Goal: Task Accomplishment & Management: Complete application form

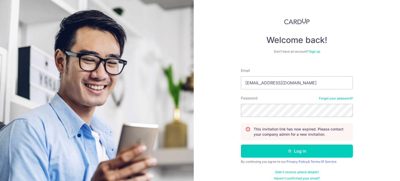
type input "adminascent@gmail.com"
click at [241, 145] on button "Log in" at bounding box center [297, 151] width 112 height 13
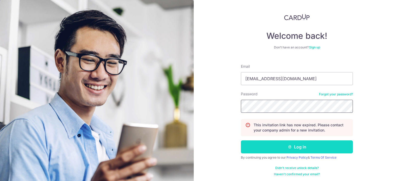
scroll to position [5, 0]
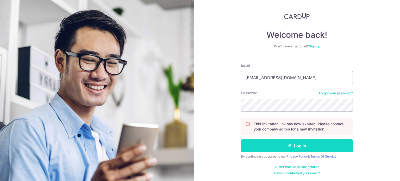
click at [298, 145] on button "Log in" at bounding box center [297, 145] width 112 height 13
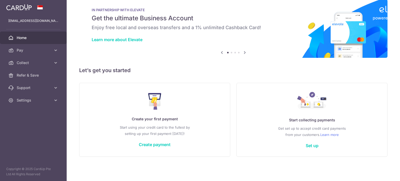
scroll to position [9, 0]
drag, startPoint x: 297, startPoint y: 121, endPoint x: 338, endPoint y: 122, distance: 41.2
click at [338, 122] on p "Start collecting payments" at bounding box center [312, 120] width 130 height 6
click at [224, 138] on div "Create your first payment Start using your credit card to the fullest by settin…" at bounding box center [154, 120] width 151 height 74
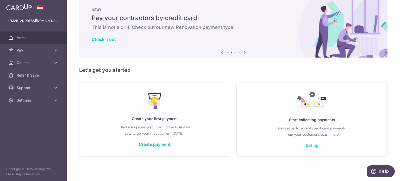
click at [310, 147] on link "Set up" at bounding box center [312, 145] width 13 height 5
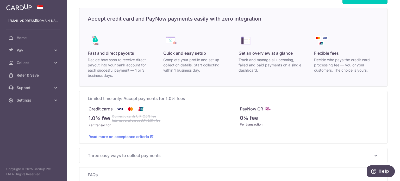
scroll to position [47, 0]
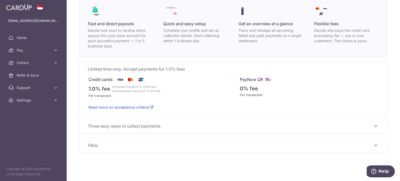
click at [368, 124] on span "Three easy ways to collect payments" at bounding box center [230, 126] width 285 height 6
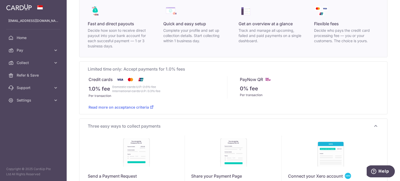
scroll to position [125, 0]
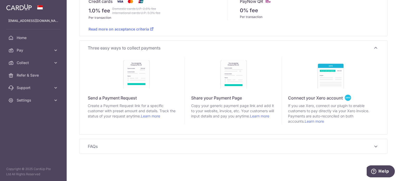
drag, startPoint x: 374, startPoint y: 47, endPoint x: 370, endPoint y: 62, distance: 16.2
click at [374, 47] on icon at bounding box center [376, 48] width 6 height 6
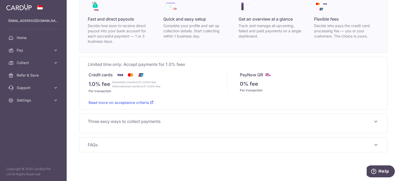
scroll to position [47, 0]
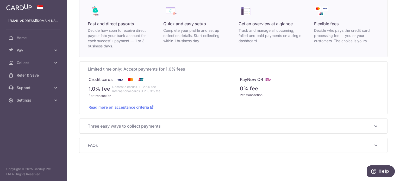
click at [333, 136] on div "Collect Set up Collect Accept credit card and PayNow payments easily with zero …" at bounding box center [233, 90] width 333 height 181
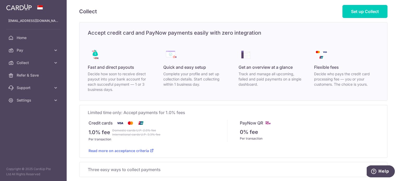
scroll to position [0, 0]
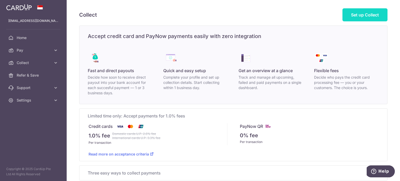
click at [373, 19] on link "Set up Collect" at bounding box center [365, 14] width 45 height 13
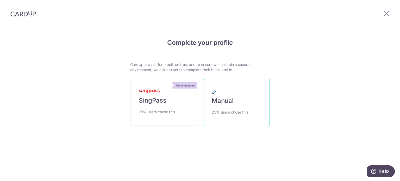
click at [250, 105] on link "Manual 25% users chose this" at bounding box center [236, 102] width 67 height 47
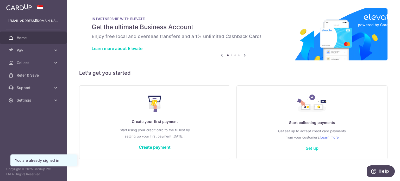
click at [310, 148] on link "Set up" at bounding box center [312, 148] width 13 height 5
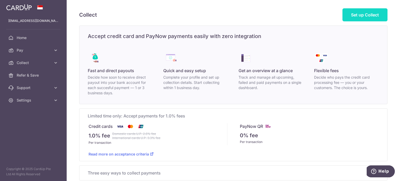
click at [356, 16] on span "Set up Collect" at bounding box center [365, 14] width 28 height 5
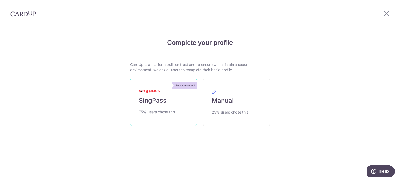
click at [153, 100] on span "SingPass" at bounding box center [153, 100] width 28 height 8
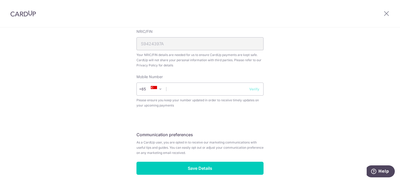
scroll to position [204, 0]
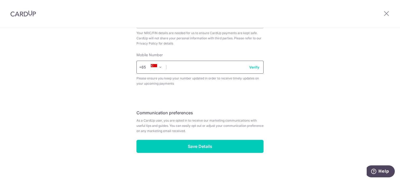
click at [188, 65] on input "text" at bounding box center [199, 67] width 127 height 13
type input "9"
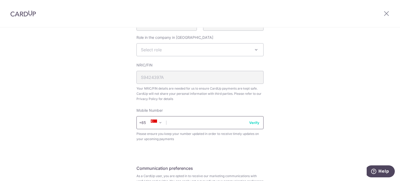
scroll to position [178, 0]
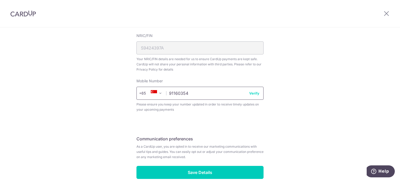
type input "91160354"
click at [255, 95] on button "Verify" at bounding box center [254, 93] width 10 height 5
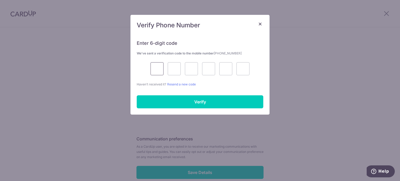
drag, startPoint x: 160, startPoint y: 67, endPoint x: 144, endPoint y: 76, distance: 17.6
click at [160, 67] on input "text" at bounding box center [157, 68] width 13 height 13
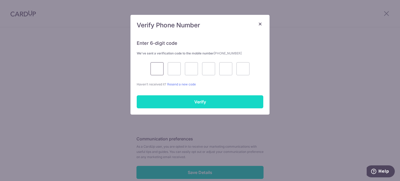
type input "6"
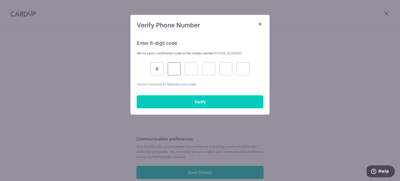
type input "3"
type input "0"
type input "6"
type input "3"
type input "6"
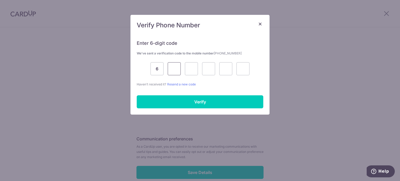
type input "3"
type input "4"
type input "0"
type input "6"
type input "3"
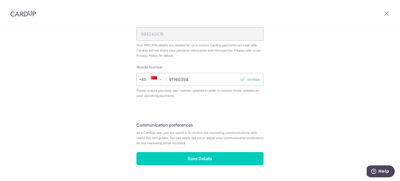
scroll to position [204, 0]
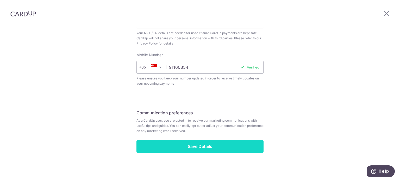
click at [210, 146] on input "Save Details" at bounding box center [199, 146] width 127 height 13
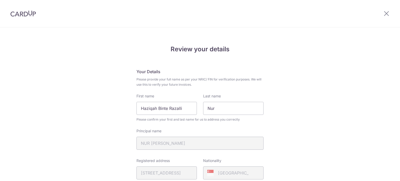
scroll to position [152, 0]
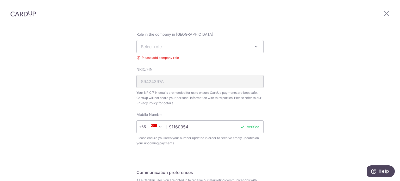
click at [165, 50] on span "Select role" at bounding box center [200, 46] width 127 height 13
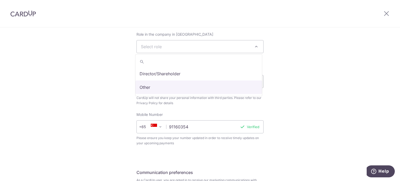
select select "other"
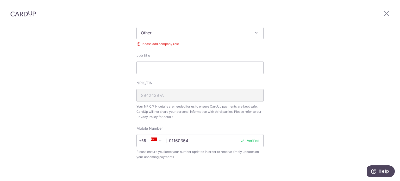
scroll to position [135, 0]
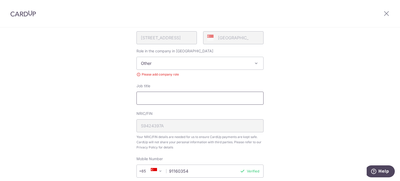
click at [164, 99] on input "Job title" at bounding box center [199, 98] width 127 height 13
click at [165, 101] on input "Job title" at bounding box center [199, 98] width 127 height 13
drag, startPoint x: 165, startPoint y: 100, endPoint x: 164, endPoint y: 76, distance: 24.5
click at [165, 101] on input "Job title" at bounding box center [199, 98] width 127 height 13
click at [163, 66] on span "Other" at bounding box center [200, 63] width 127 height 13
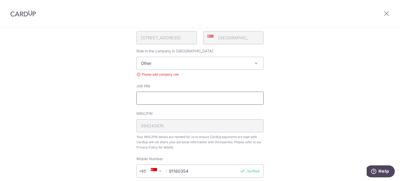
click at [153, 101] on input "Job title" at bounding box center [199, 98] width 127 height 13
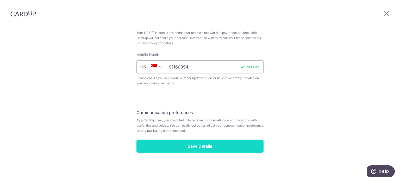
type input "nurse"
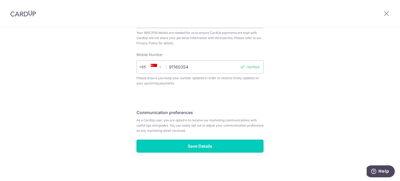
click at [215, 144] on input "Save Details" at bounding box center [199, 146] width 127 height 13
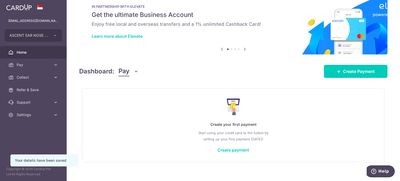
scroll to position [18, 0]
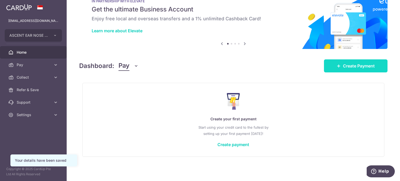
click at [346, 65] on span "Create Payment" at bounding box center [359, 66] width 32 height 6
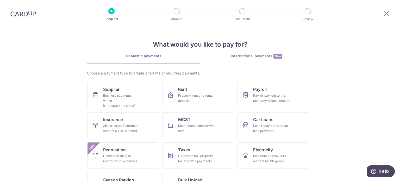
scroll to position [22, 0]
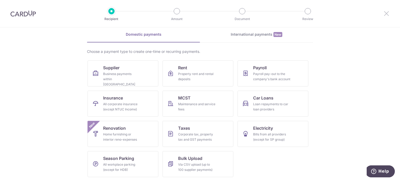
click at [386, 15] on icon at bounding box center [386, 13] width 6 height 7
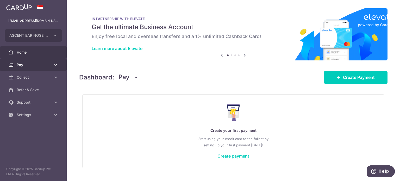
click at [29, 64] on span "Pay" at bounding box center [34, 64] width 34 height 5
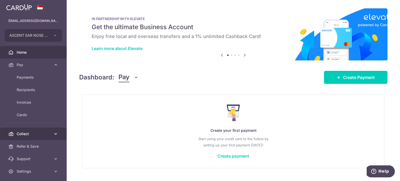
click at [26, 132] on span "Collect" at bounding box center [34, 133] width 34 height 5
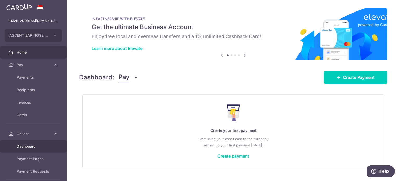
click at [28, 150] on link "Dashboard" at bounding box center [33, 146] width 67 height 13
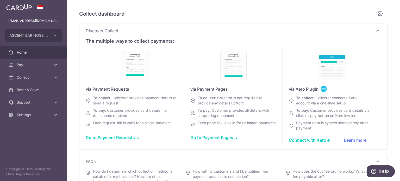
click at [19, 54] on span "Home" at bounding box center [34, 52] width 34 height 5
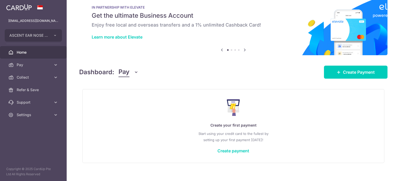
scroll to position [18, 0]
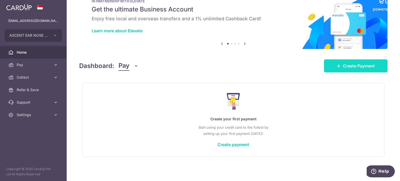
click at [354, 67] on span "Create Payment" at bounding box center [359, 66] width 32 height 6
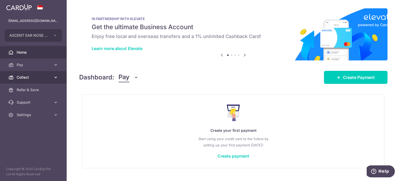
click at [56, 77] on icon at bounding box center [55, 77] width 5 height 5
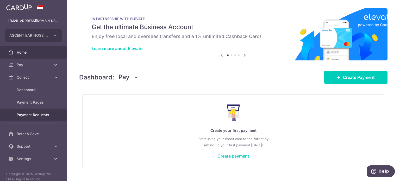
click at [35, 115] on span "Payment Requests" at bounding box center [34, 114] width 34 height 5
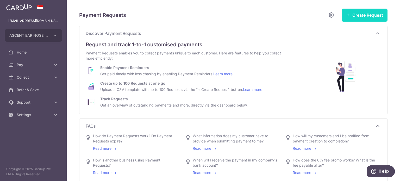
click at [365, 14] on button "Create Request" at bounding box center [365, 15] width 46 height 13
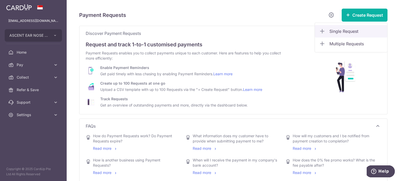
click at [332, 29] on span "Single Request" at bounding box center [356, 31] width 54 height 6
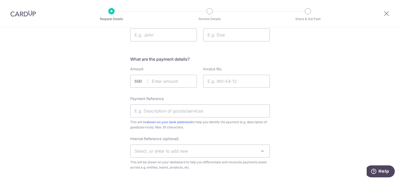
scroll to position [26, 0]
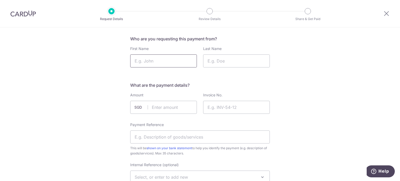
click at [156, 59] on input "First Name" at bounding box center [163, 60] width 67 height 13
click at [160, 59] on input "First Name" at bounding box center [163, 60] width 67 height 13
type input "Nelly"
click at [218, 61] on input "Norheda" at bounding box center [236, 60] width 67 height 13
type input "Norherda"
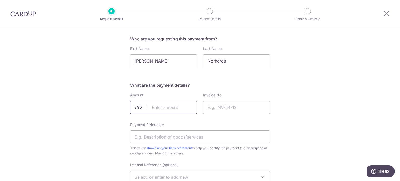
click at [164, 109] on input "text" at bounding box center [163, 107] width 67 height 13
type input "32.70"
click at [215, 110] on input "Invoice No." at bounding box center [236, 107] width 67 height 13
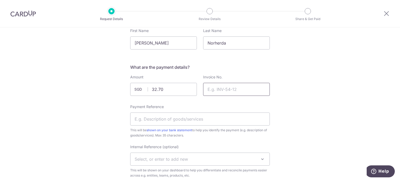
scroll to position [78, 0]
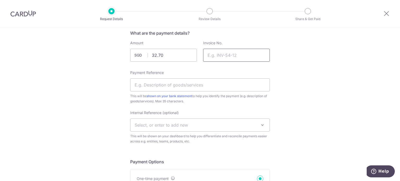
paste input "200714"
type input "200714"
click at [173, 85] on input "Payment Reference" at bounding box center [200, 84] width 140 height 13
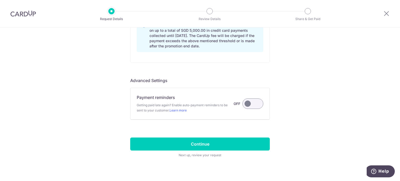
scroll to position [457, 0]
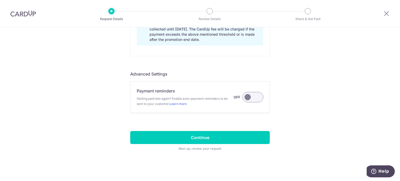
type input "medication"
click at [255, 98] on label at bounding box center [252, 97] width 21 height 10
click at [0, 0] on input "Payment reminders Getting paid late again? Enable auto-payment reminders to be …" at bounding box center [0, 0] width 0 height 0
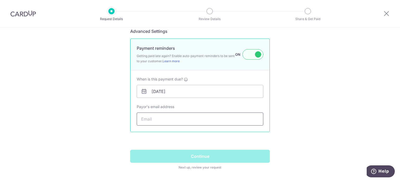
scroll to position [509, 0]
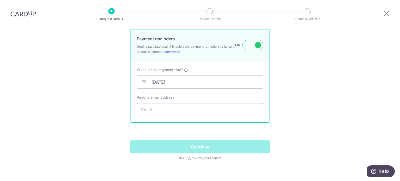
click at [160, 110] on input "Payor's email address" at bounding box center [200, 109] width 127 height 13
click at [195, 108] on input "Payor's email address" at bounding box center [200, 109] width 127 height 13
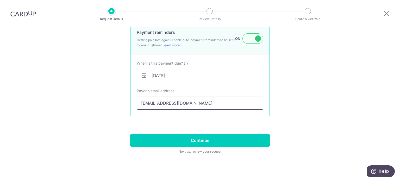
scroll to position [518, 0]
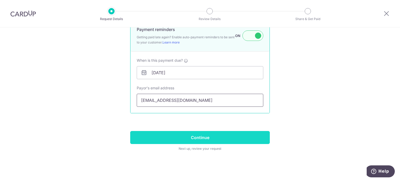
type input "nellyhamid@gmail.com"
click at [209, 137] on input "Continue" at bounding box center [200, 137] width 140 height 13
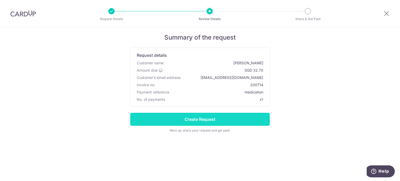
click at [210, 117] on input "Create Request" at bounding box center [200, 119] width 140 height 13
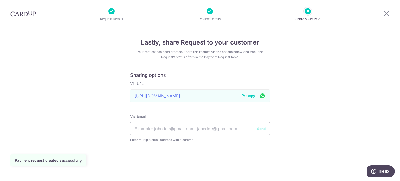
click at [251, 96] on span "Copy" at bounding box center [250, 95] width 9 height 5
click at [247, 97] on span "Copy" at bounding box center [250, 95] width 9 height 5
click at [387, 12] on icon at bounding box center [386, 13] width 6 height 7
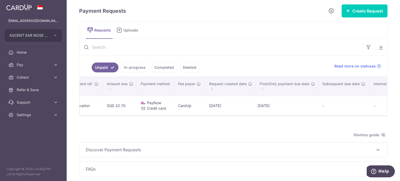
scroll to position [0, 287]
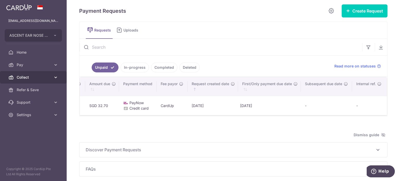
click at [57, 78] on icon at bounding box center [55, 77] width 5 height 5
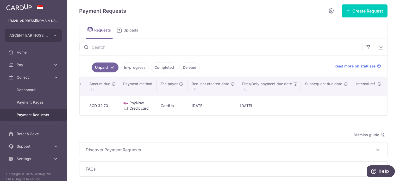
click at [32, 116] on span "Payment Requests" at bounding box center [34, 114] width 34 height 5
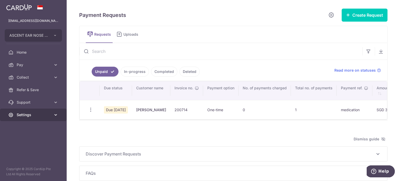
click at [53, 114] on link "Settings" at bounding box center [33, 115] width 67 height 13
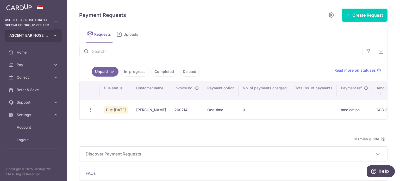
click at [32, 34] on span "ASCENT EAR NOSE THROAT SPECIALIST GROUP PTE. LTD." at bounding box center [28, 35] width 39 height 5
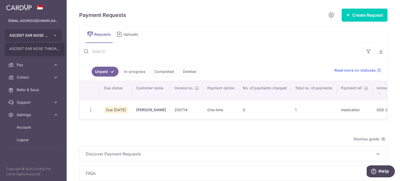
click at [56, 36] on icon "button" at bounding box center [55, 35] width 4 height 4
click at [55, 36] on icon "button" at bounding box center [55, 35] width 4 height 4
drag, startPoint x: 70, startPoint y: 78, endPoint x: 44, endPoint y: 109, distance: 41.2
click at [70, 78] on div "Payment Requests Create Request Single Request Multiple Requests Requests Uploa…" at bounding box center [233, 90] width 333 height 181
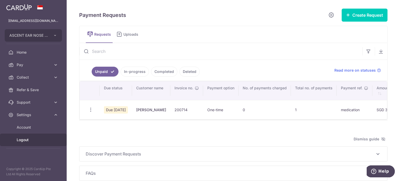
click at [27, 140] on span "Logout" at bounding box center [34, 139] width 34 height 5
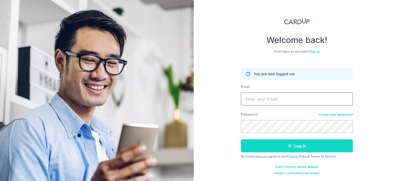
type input "[EMAIL_ADDRESS][DOMAIN_NAME]"
click at [292, 148] on button "Log in" at bounding box center [297, 145] width 112 height 13
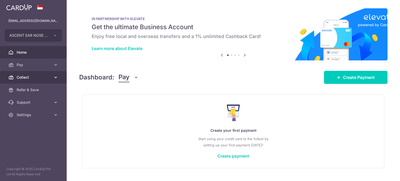
click at [45, 78] on span "Collect" at bounding box center [34, 77] width 34 height 5
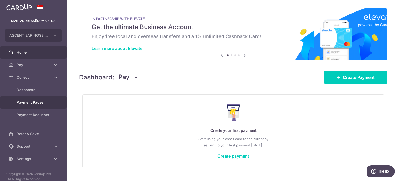
click at [30, 105] on span "Payment Pages" at bounding box center [34, 102] width 34 height 5
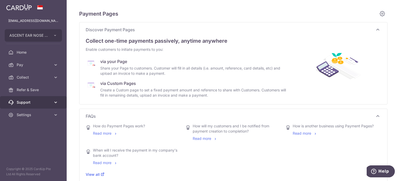
click at [35, 103] on span "Support" at bounding box center [34, 102] width 34 height 5
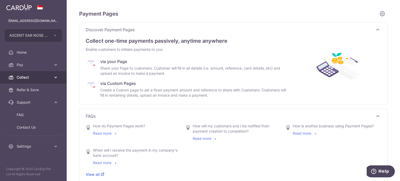
click at [58, 77] on link "Collect" at bounding box center [33, 77] width 67 height 13
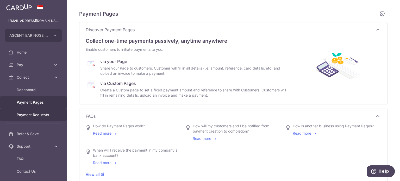
click at [34, 117] on span "Payment Requests" at bounding box center [34, 114] width 34 height 5
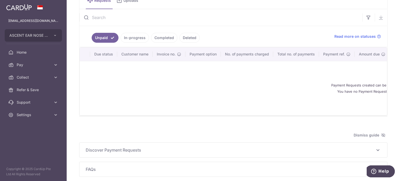
click at [134, 38] on link "In-progress" at bounding box center [135, 38] width 28 height 10
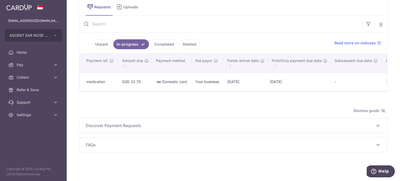
scroll to position [3, 0]
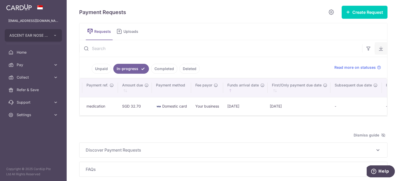
click at [378, 48] on icon "button" at bounding box center [380, 48] width 5 height 5
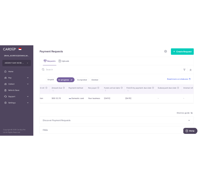
scroll to position [0, 246]
